Goal: Task Accomplishment & Management: Manage account settings

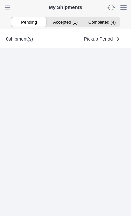
click at [64, 21] on ion-segment-button "Accepted (1)" at bounding box center [65, 21] width 36 height 9
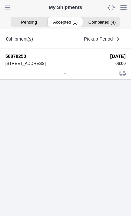
click at [66, 76] on icon at bounding box center [65, 74] width 4 height 4
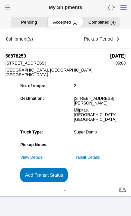
scroll to position [66, 0]
click at [0, 0] on slot "Add Transit Status" at bounding box center [0, 0] width 0 height 0
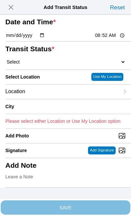
click at [110, 39] on input "08:52" at bounding box center [109, 35] width 31 height 7
type input "06:45"
click at [41, 65] on select "Select Arrive at Drop Off Arrive at Pickup Break Start Break Stop Depart Drop O…" at bounding box center [65, 62] width 120 height 6
select select "DPTPULOC"
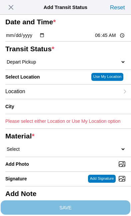
click at [50, 99] on div "Location" at bounding box center [62, 92] width 114 height 14
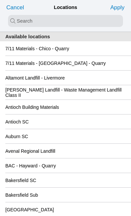
click at [21, 20] on input "search text" at bounding box center [65, 21] width 115 height 12
type input "cinaa"
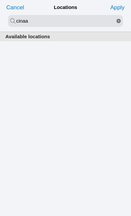
click at [55, 20] on input "cinaa" at bounding box center [65, 21] width 115 height 12
click at [118, 21] on icon "reset" at bounding box center [118, 21] width 4 height 4
click at [23, 22] on input "search text" at bounding box center [65, 21] width 115 height 12
click at [30, 20] on input "search text" at bounding box center [65, 21] width 115 height 12
click at [26, 21] on input "search text" at bounding box center [65, 21] width 115 height 12
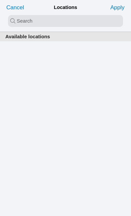
click at [33, 21] on input "search text" at bounding box center [65, 21] width 115 height 12
type input "cinna"
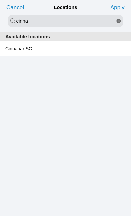
click at [50, 51] on div "Cinnabar SC" at bounding box center [65, 48] width 120 height 14
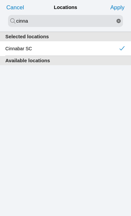
click at [0, 0] on slot "Apply" at bounding box center [0, 0] width 0 height 0
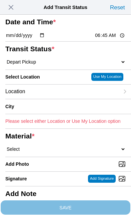
type input "[GEOGRAPHIC_DATA][PERSON_NAME]"
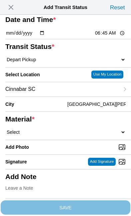
scroll to position [34, 0]
click at [52, 135] on select "Select 1" x 3" Rock 1" x 4" Rock 2" x 4" Rock Asphalt Cold Patch Backfill Spec …" at bounding box center [65, 132] width 120 height 6
select select "708654"
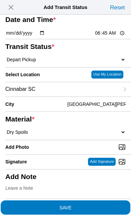
scroll to position [85, 0]
click at [96, 205] on span "SAVE" at bounding box center [65, 207] width 120 height 5
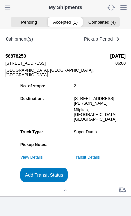
scroll to position [0, 0]
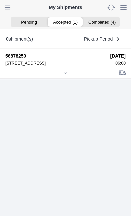
click at [65, 75] on icon at bounding box center [65, 73] width 4 height 4
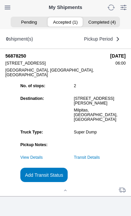
scroll to position [72, 0]
click at [100, 157] on link "Transit Details" at bounding box center [87, 157] width 26 height 5
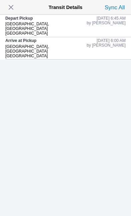
click at [16, 6] on span "button" at bounding box center [10, 7] width 9 height 9
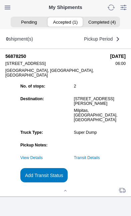
scroll to position [0, 0]
click at [62, 21] on ion-segment-button "Accepted (1)" at bounding box center [65, 21] width 36 height 9
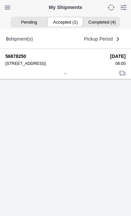
click at [67, 76] on icon at bounding box center [65, 74] width 4 height 4
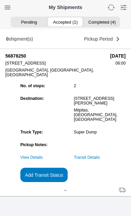
scroll to position [72, 0]
